Goal: Information Seeking & Learning: Find specific fact

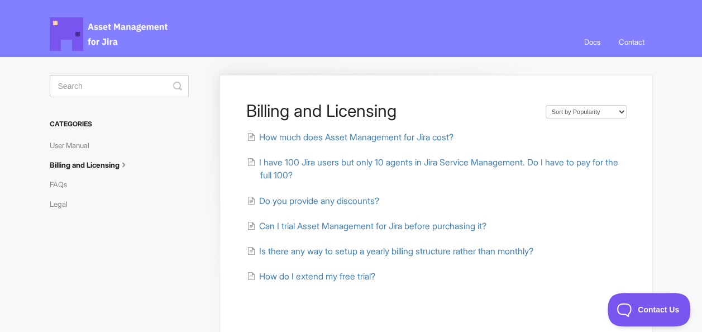
scroll to position [18, 0]
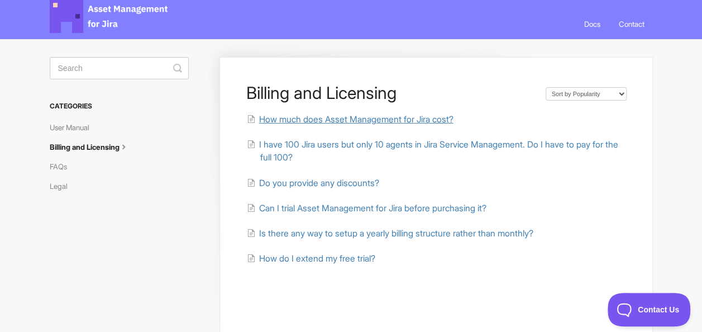
click at [345, 117] on span "How much does Asset Management for Jira cost?" at bounding box center [356, 119] width 194 height 11
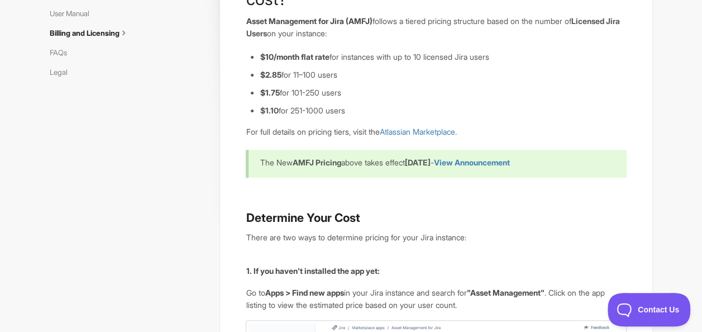
scroll to position [125, 0]
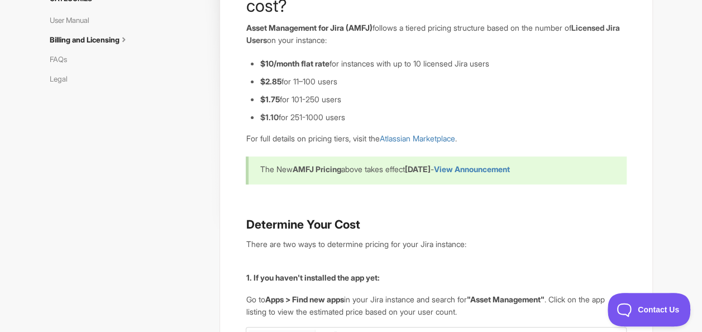
drag, startPoint x: 258, startPoint y: 63, endPoint x: 509, endPoint y: 64, distance: 251.3
copy li "$10/month flat rate for instances with up to 10 licensed Jira users"
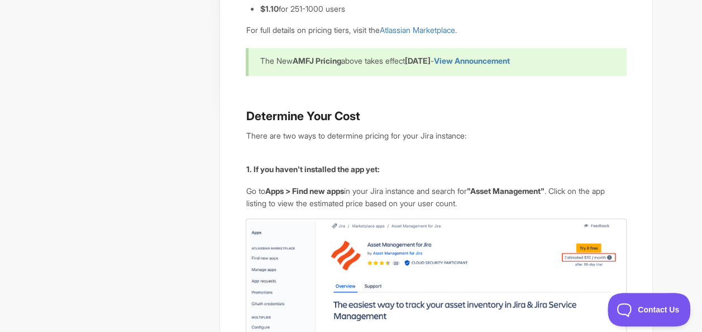
scroll to position [0, 0]
